Goal: Task Accomplishment & Management: Manage account settings

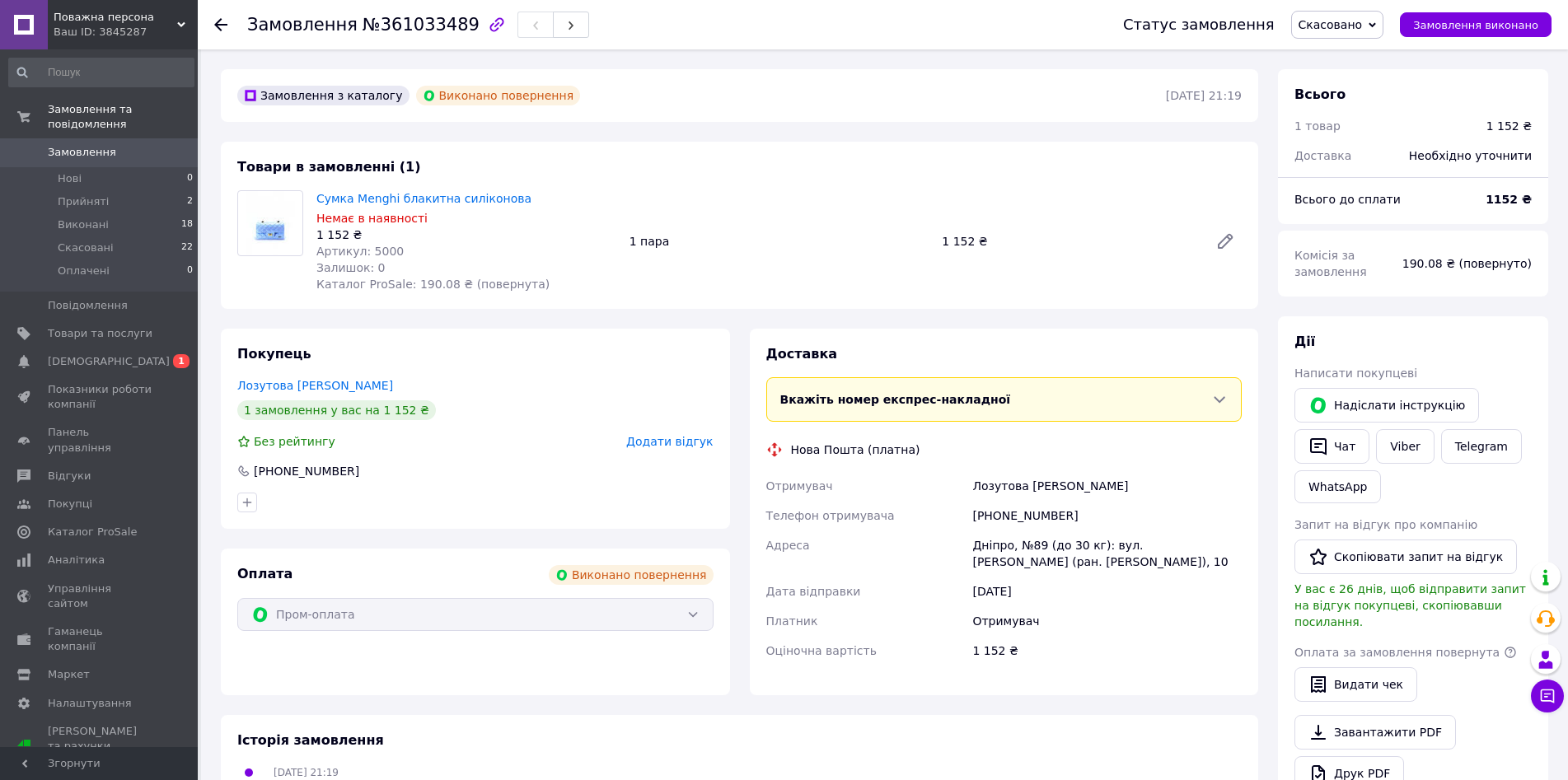
click at [285, 227] on img at bounding box center [270, 223] width 57 height 64
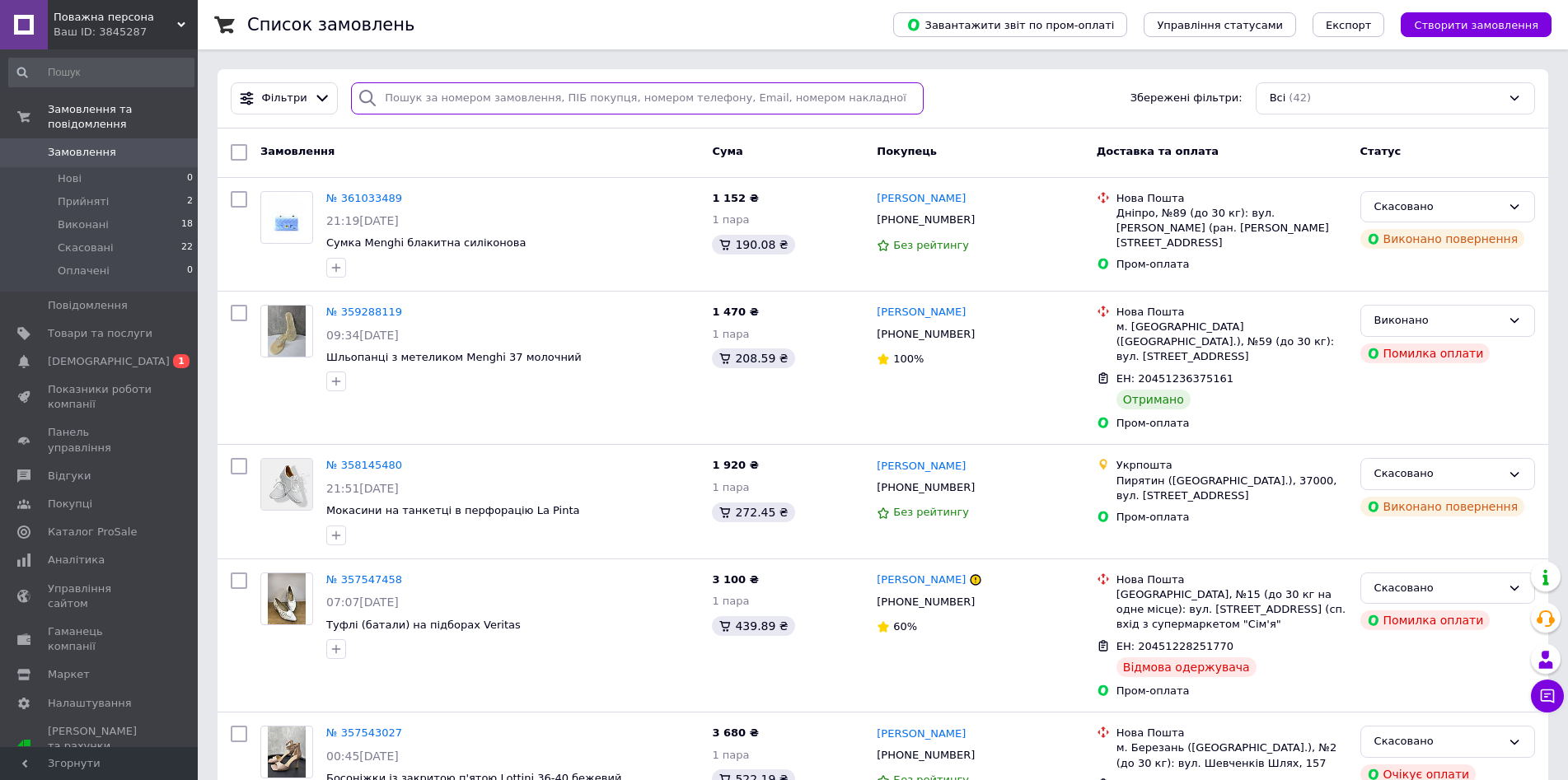
click at [456, 94] on input "search" at bounding box center [637, 98] width 573 height 32
click at [144, 117] on span "Замовлення та повідомлення" at bounding box center [123, 116] width 150 height 29
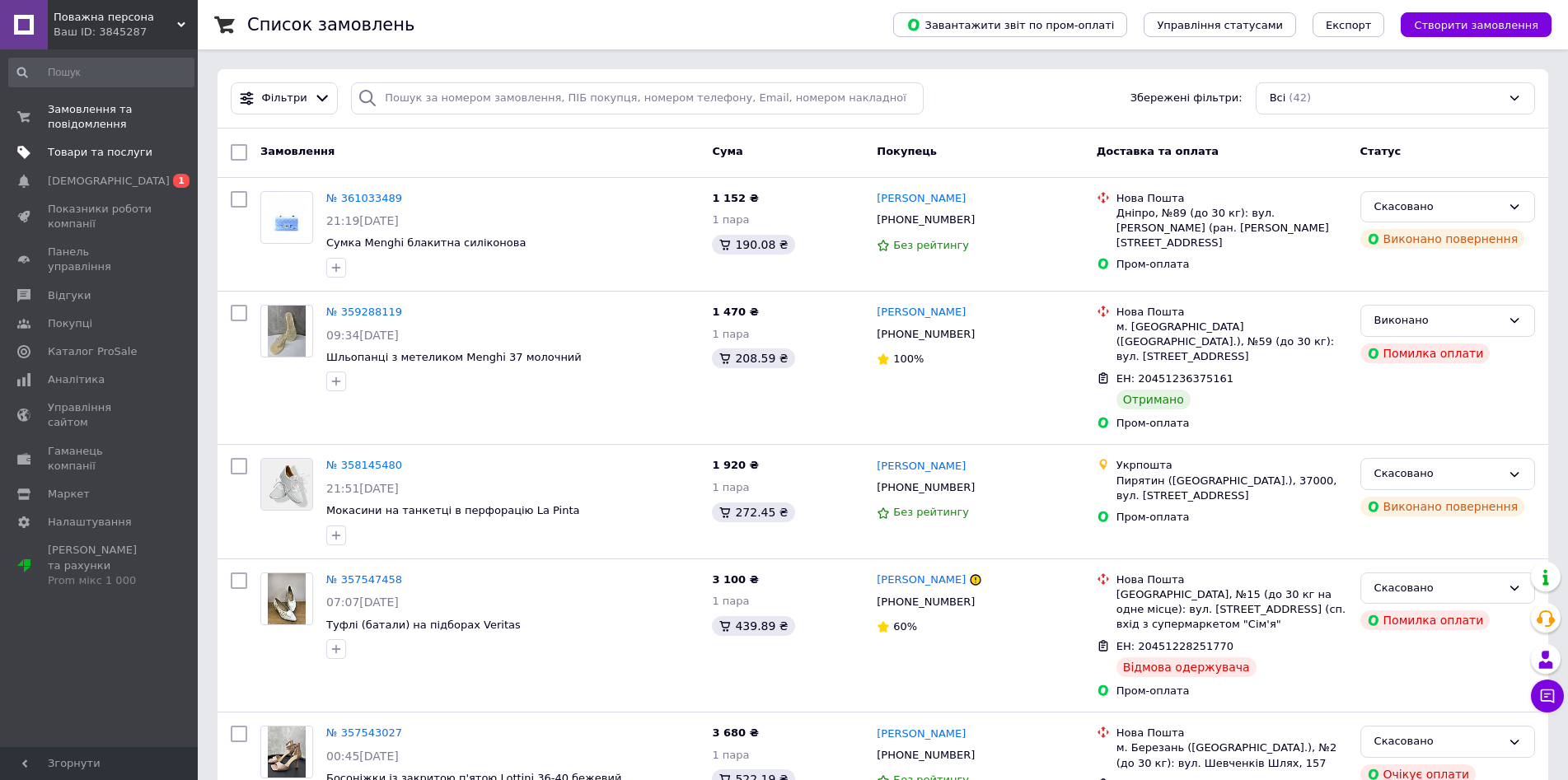
click at [107, 148] on span "Товари та послуги" at bounding box center [100, 153] width 105 height 15
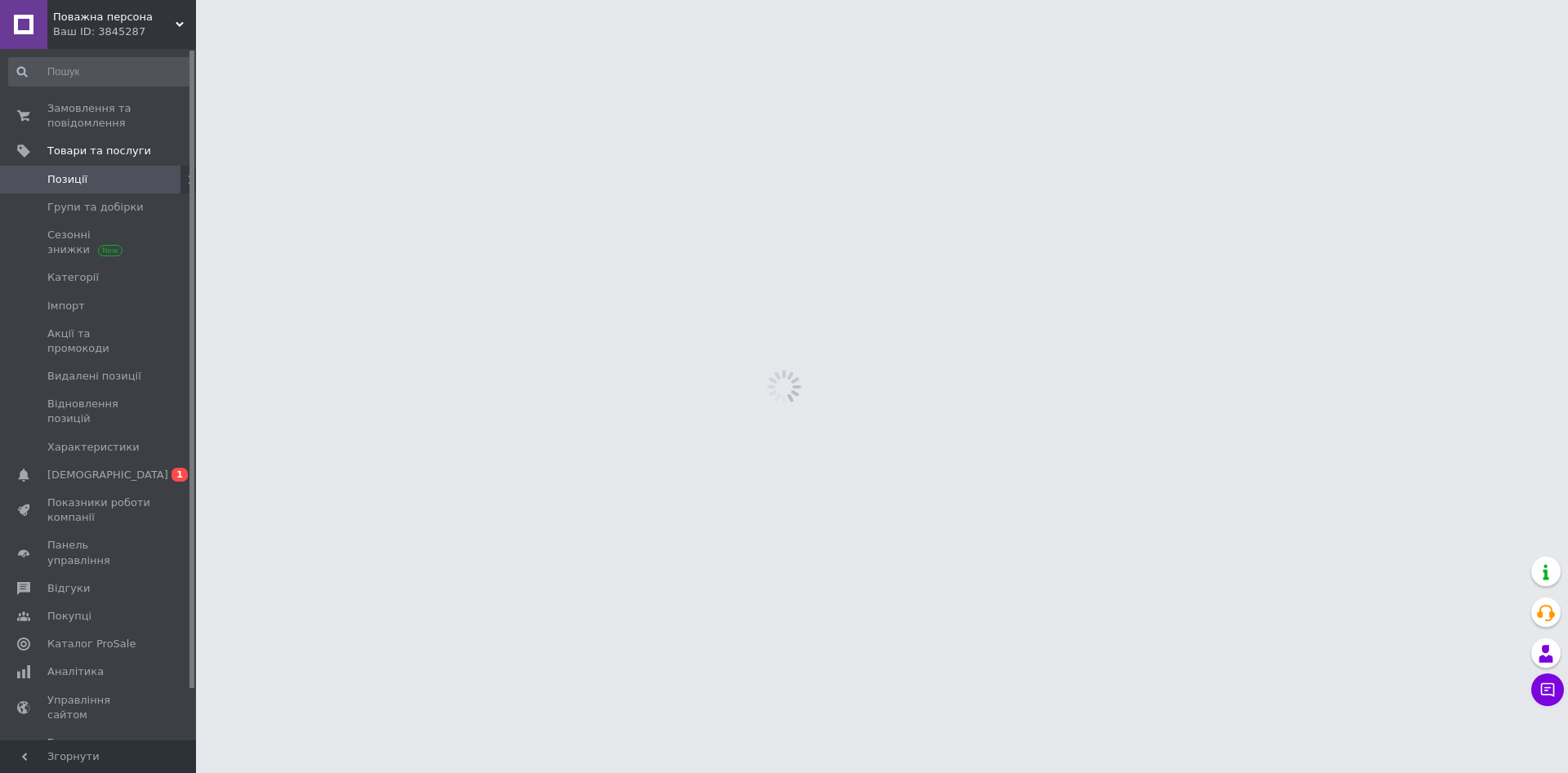
click at [107, 182] on span "Позиції" at bounding box center [99, 180] width 104 height 15
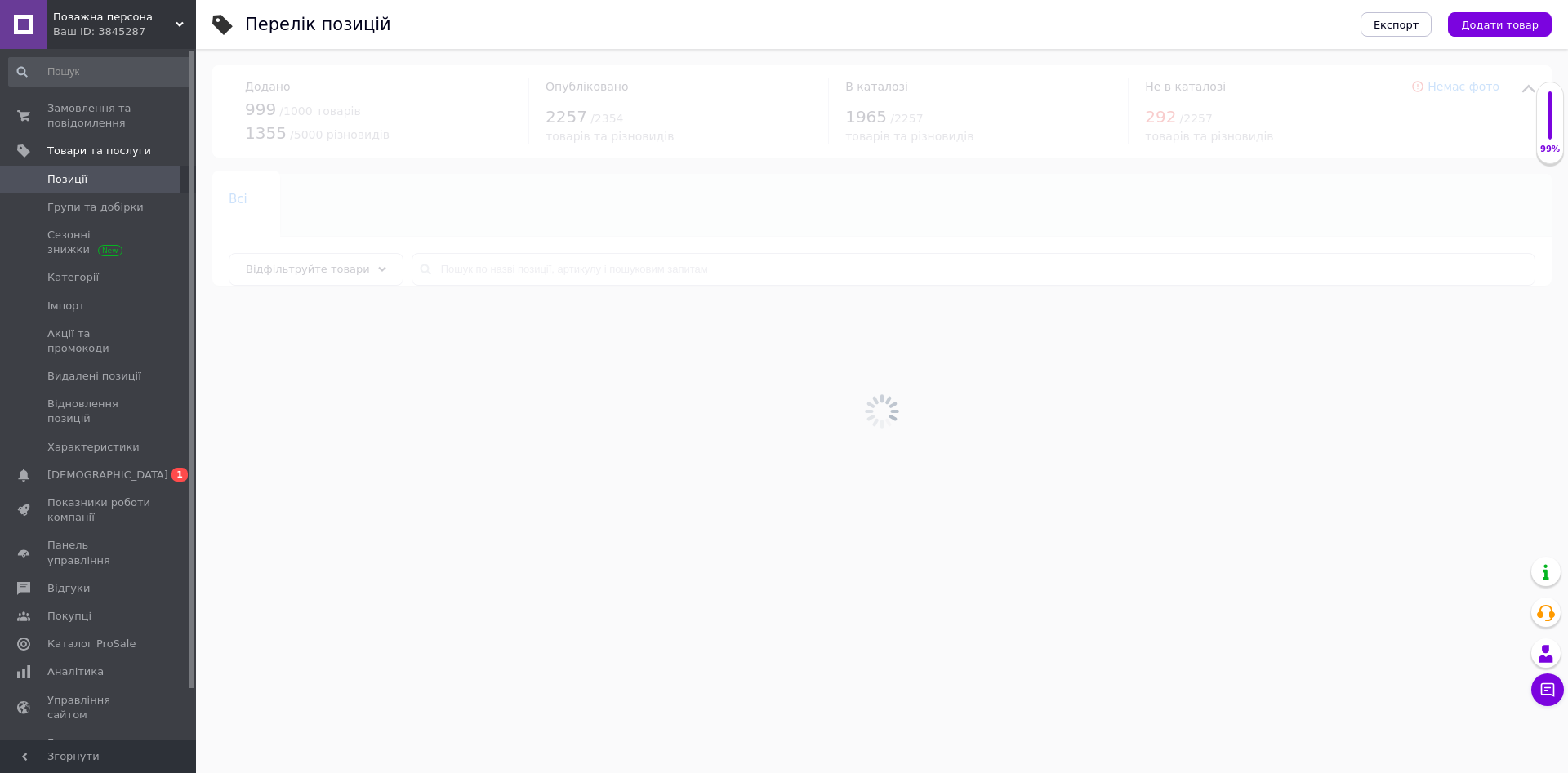
click at [495, 262] on div at bounding box center [881, 411] width 1372 height 724
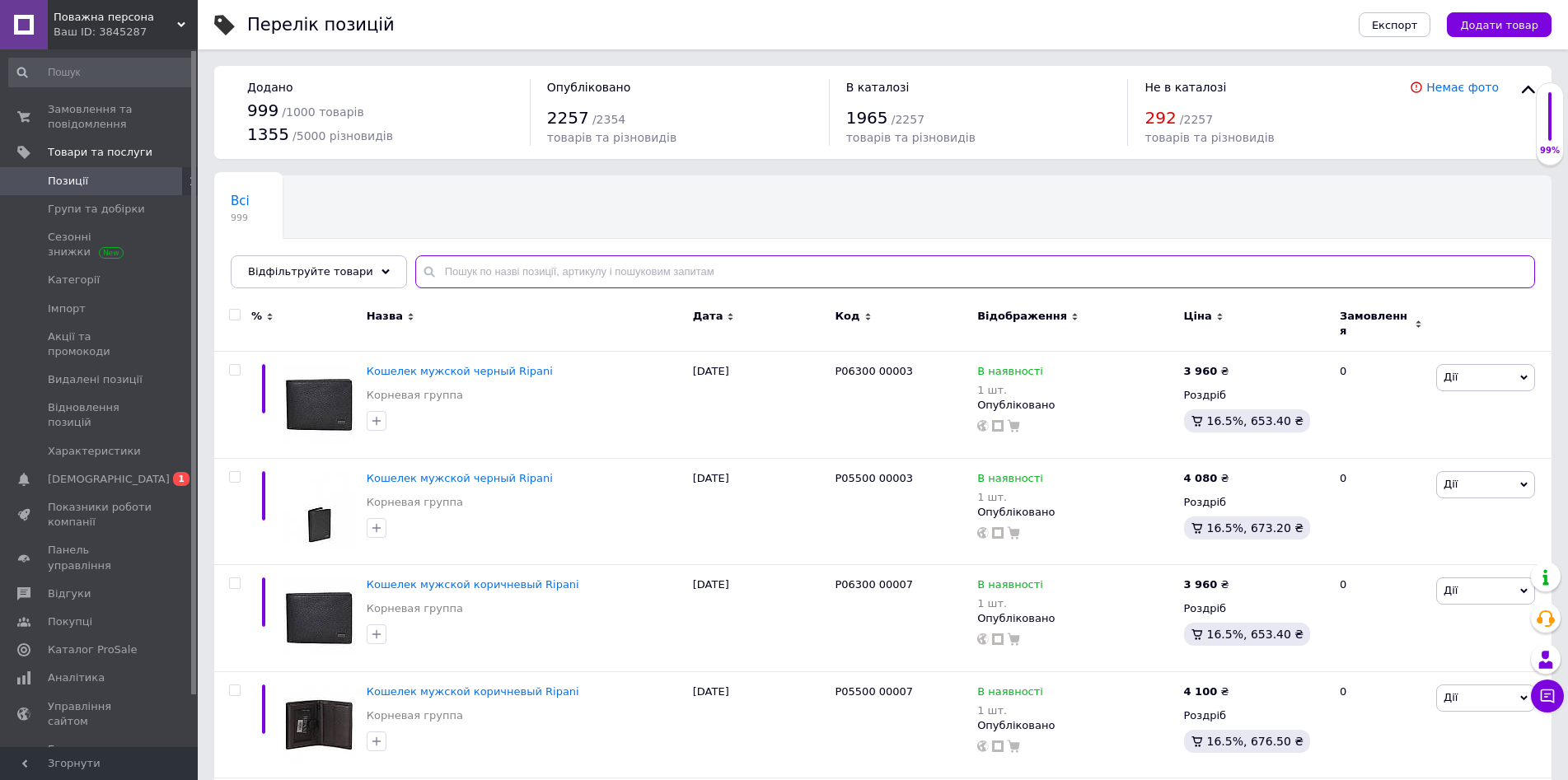
click at [496, 263] on input "text" at bounding box center [975, 272] width 1120 height 33
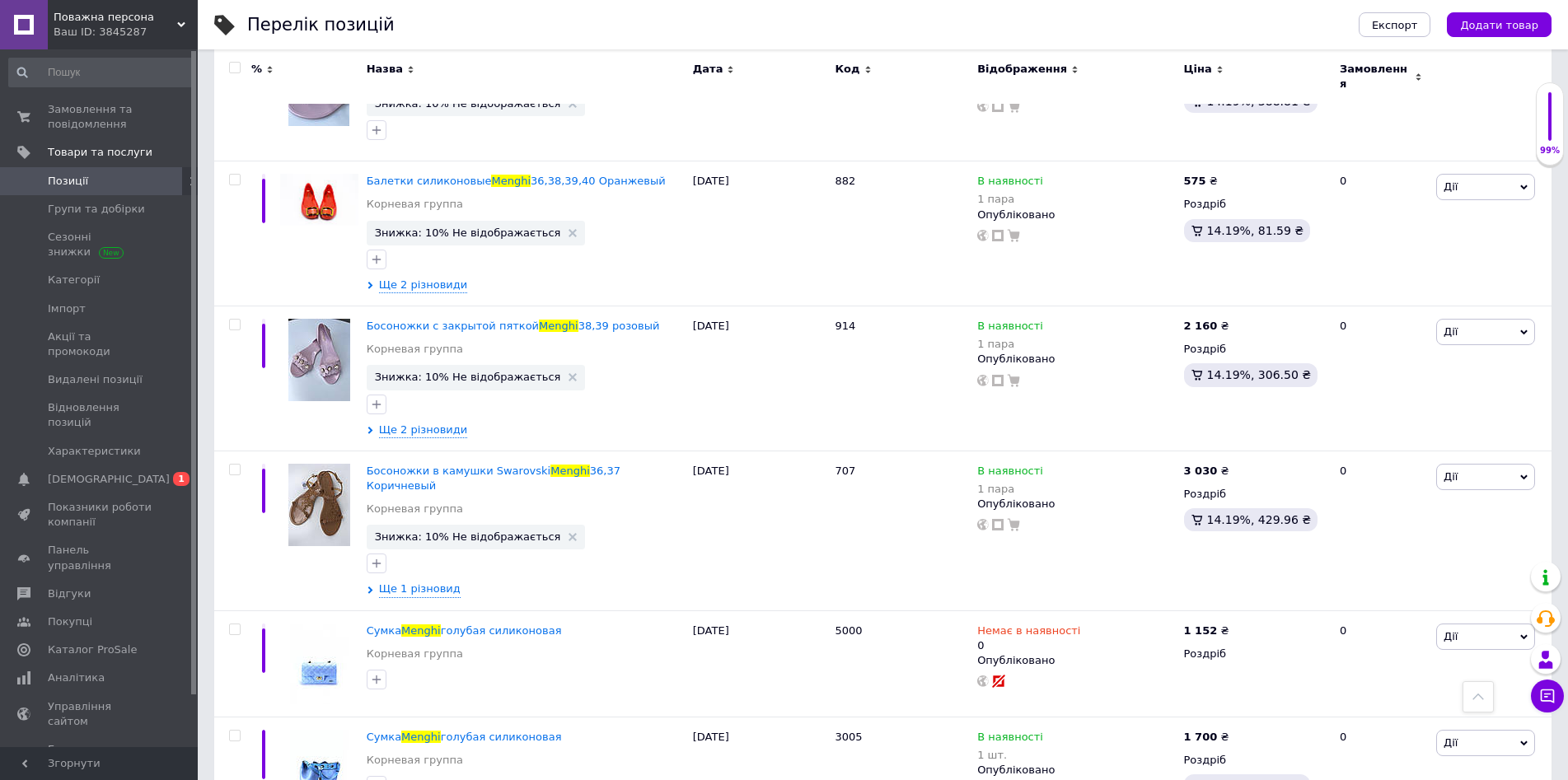
scroll to position [1323, 0]
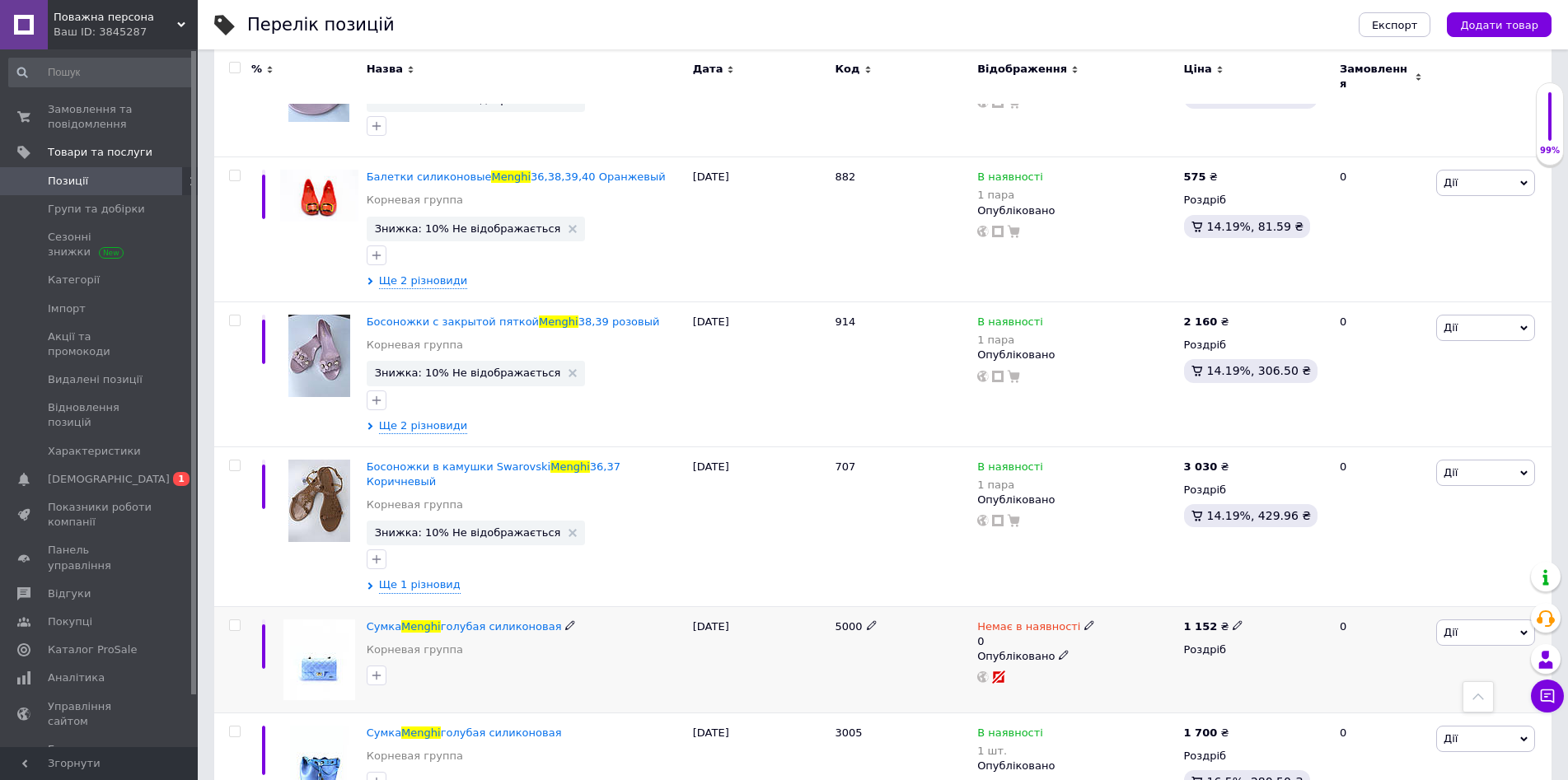
type input "Menghi"
click at [1503, 619] on span "Дії" at bounding box center [1485, 633] width 99 height 26
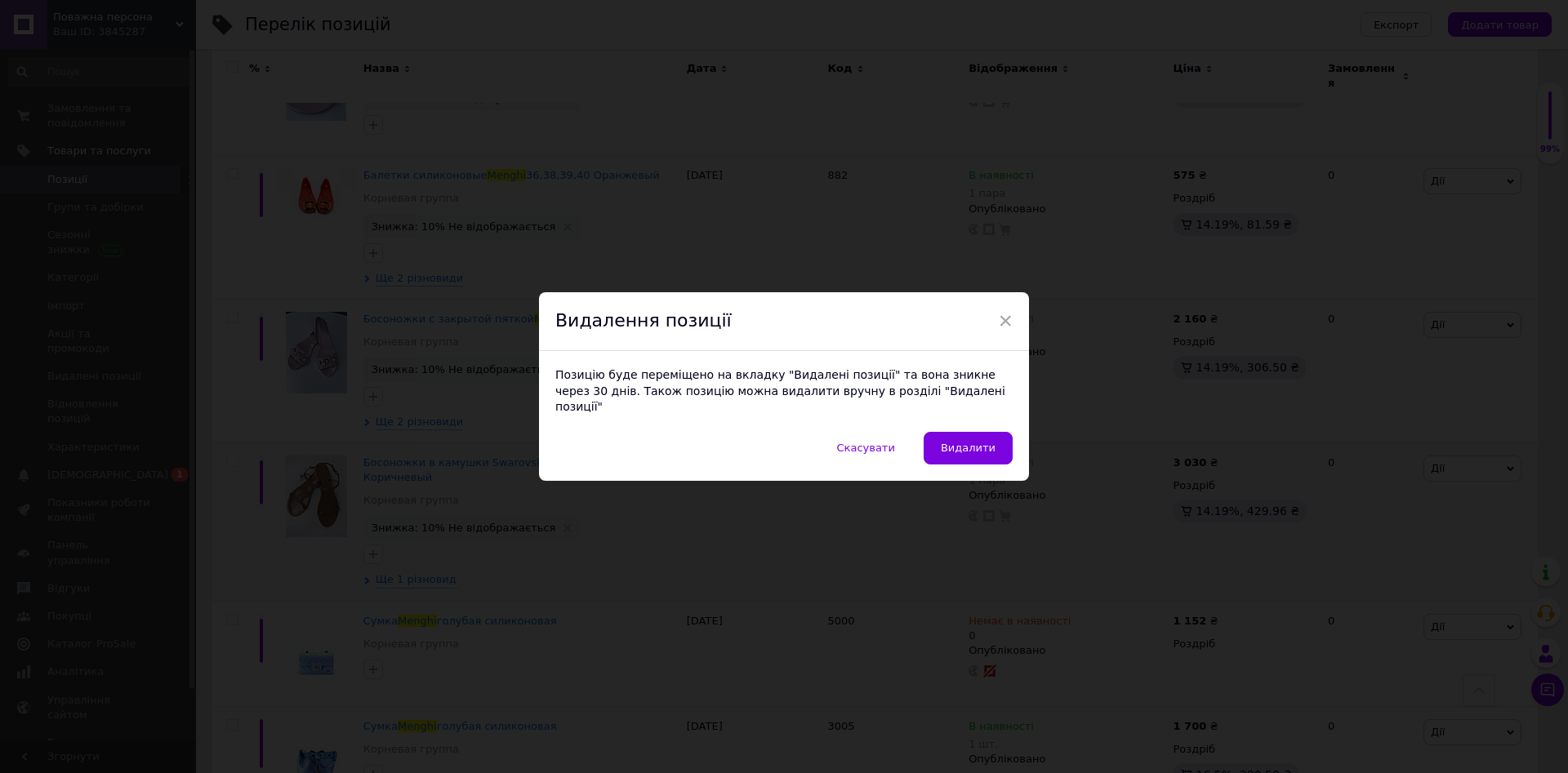
click at [972, 442] on span "Видалити" at bounding box center [967, 447] width 54 height 12
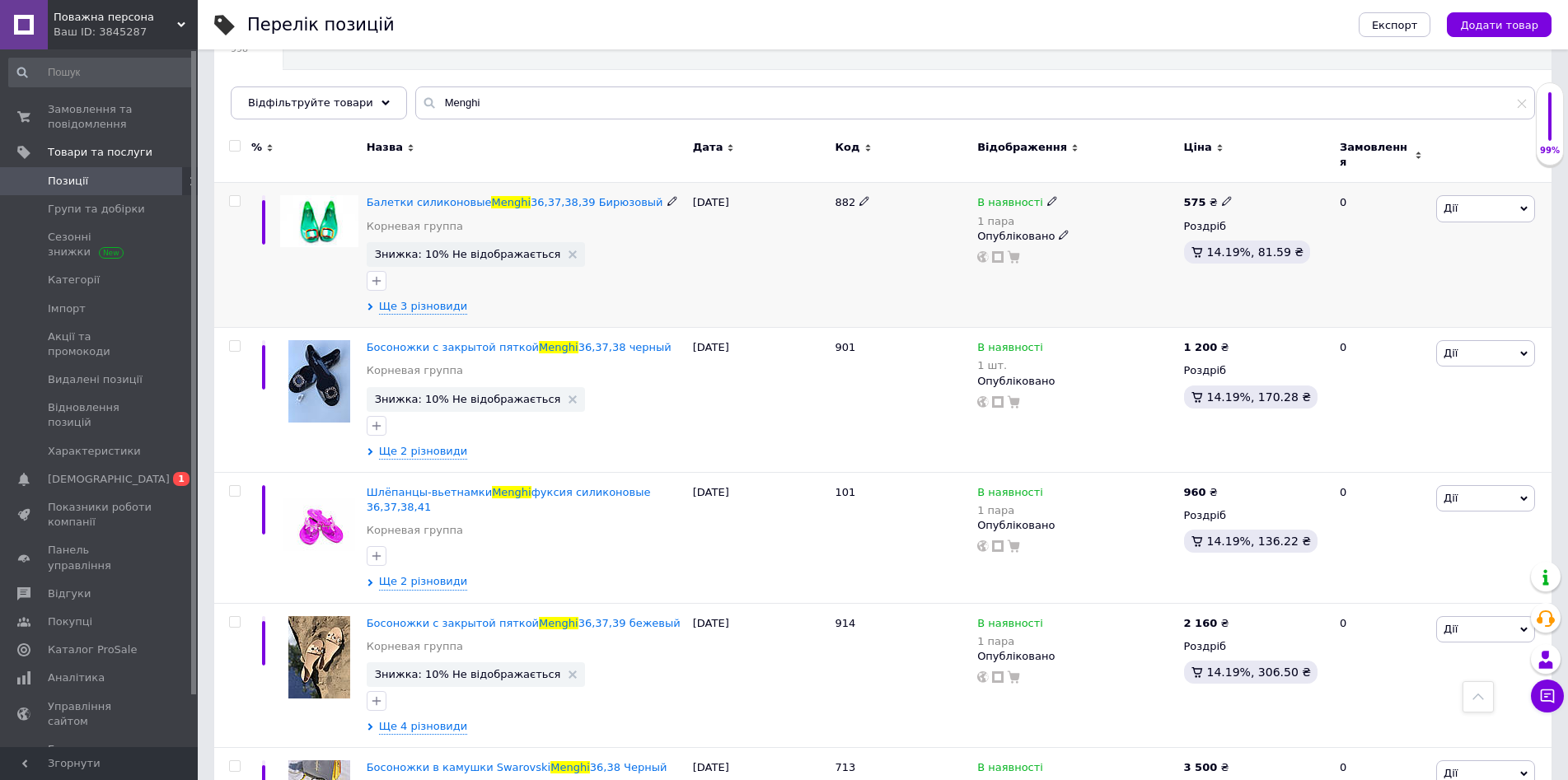
scroll to position [0, 0]
